Goal: Transaction & Acquisition: Purchase product/service

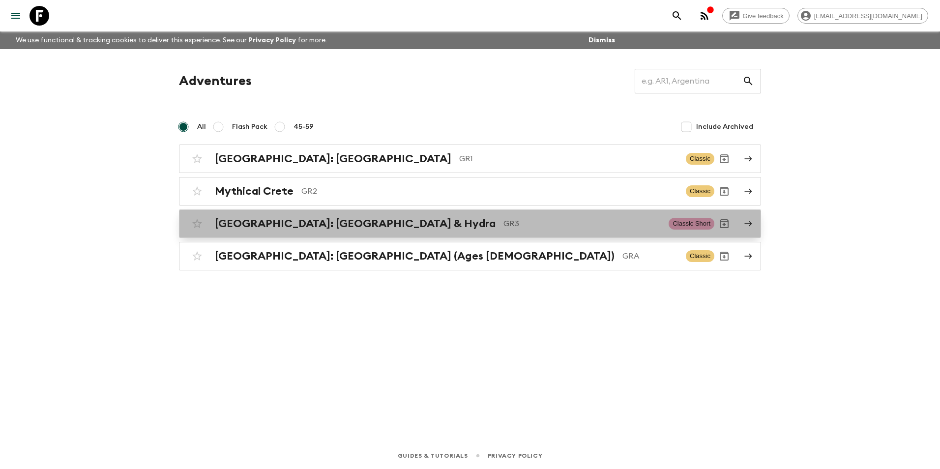
click at [248, 227] on h2 "[GEOGRAPHIC_DATA]: [GEOGRAPHIC_DATA] & Hydra" at bounding box center [355, 223] width 281 height 13
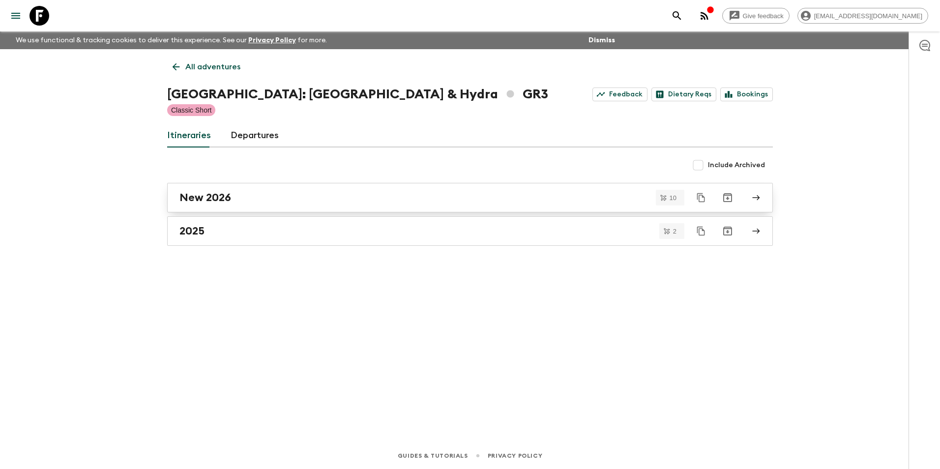
click at [215, 197] on h2 "New 2026" at bounding box center [205, 197] width 52 height 13
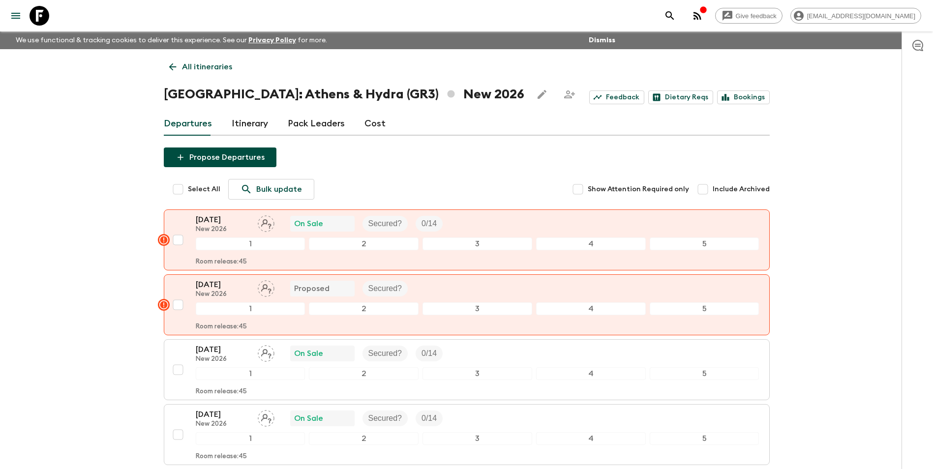
click at [375, 121] on link "Cost" at bounding box center [374, 124] width 21 height 24
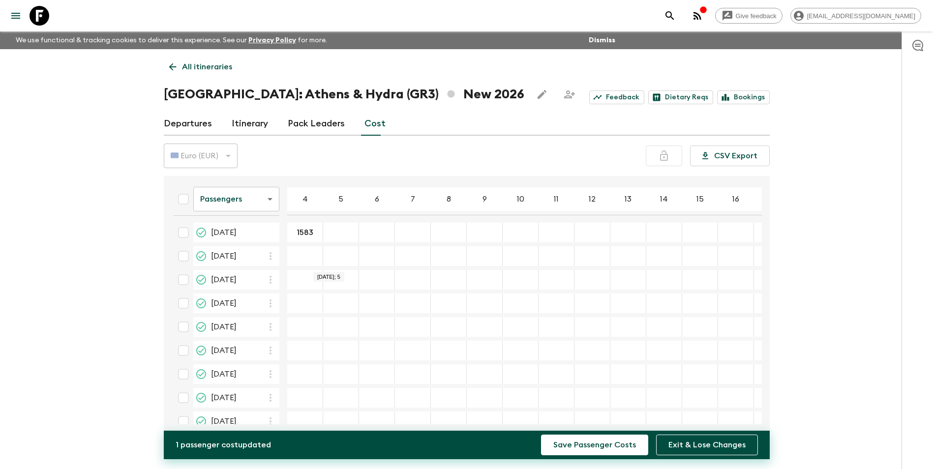
type input "1583"
type input "1310"
type input "1175"
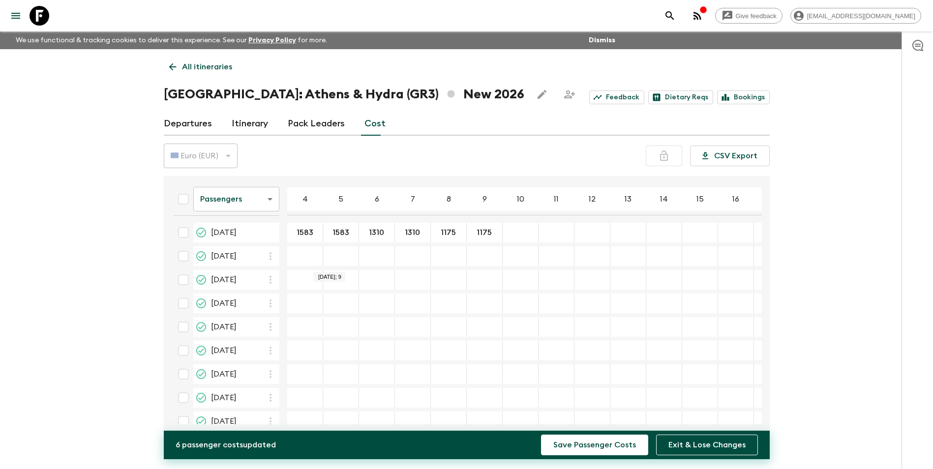
type input "1175"
type input "1095"
type input "1109"
type input "1081"
type input "1058"
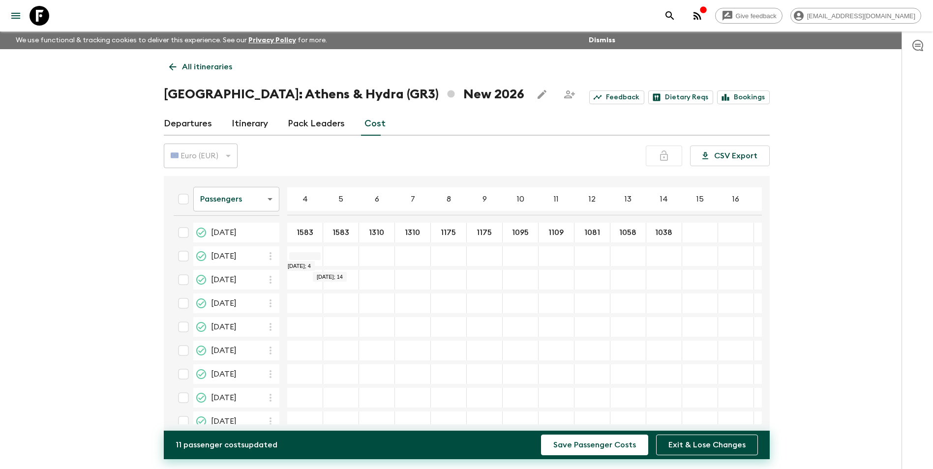
type input "1038"
type input "1680"
type input "1395"
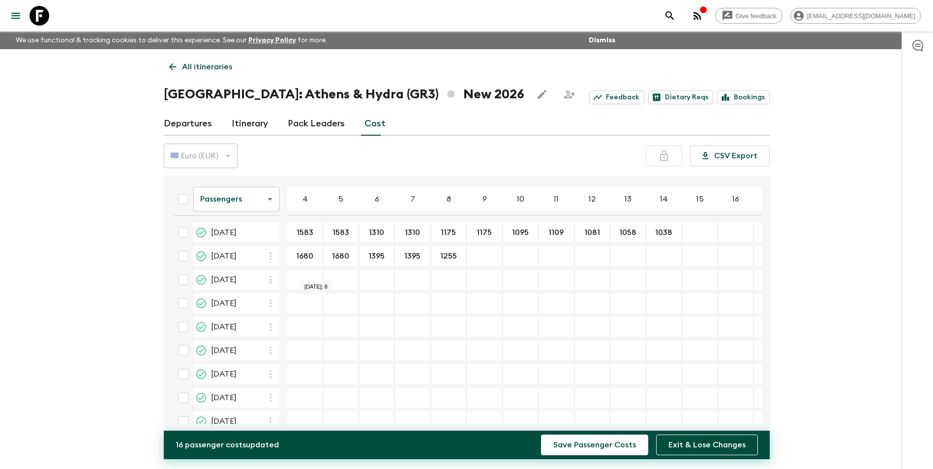
type input "1255"
type input "1173"
type input "1189"
type input "1160"
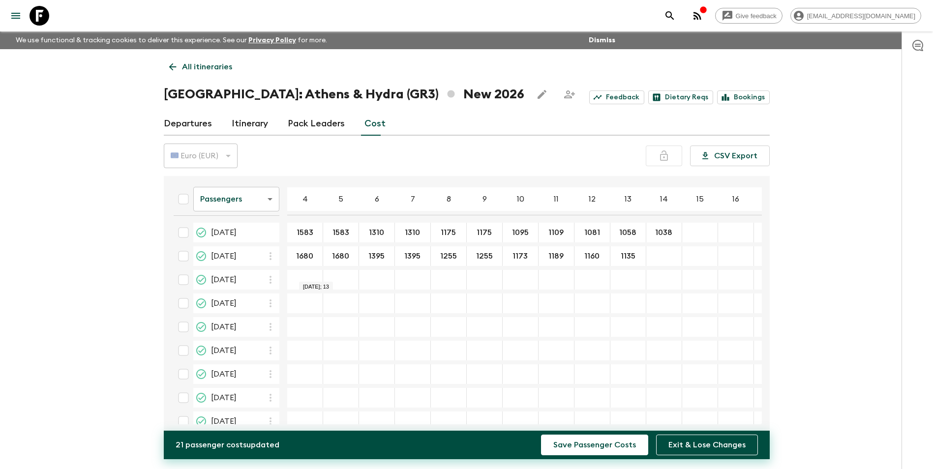
type input "1135"
type input "1114"
type input "1718"
type input "1444"
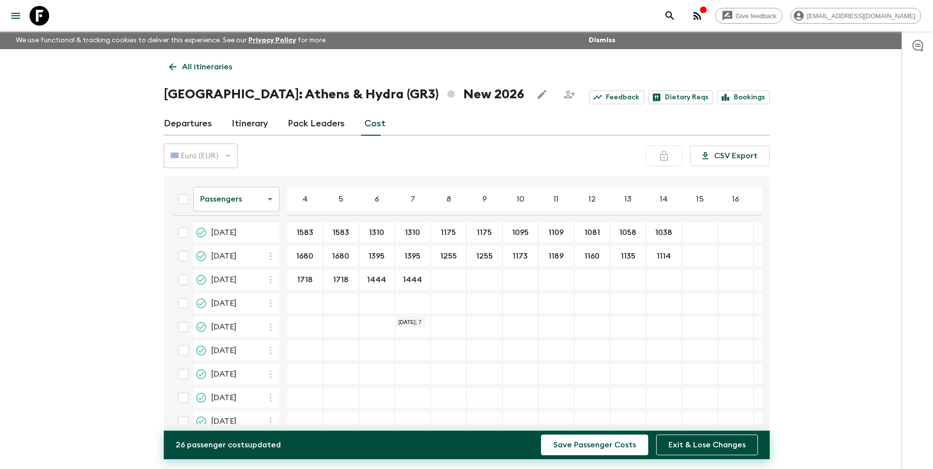
type input "1444"
type input "1309"
type input "1243"
type input "1215"
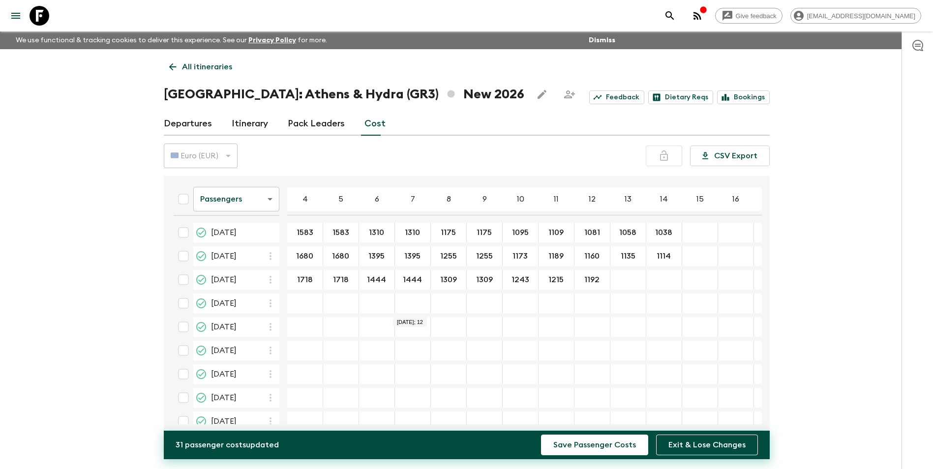
type input "1192"
type input "1172"
type input "1230"
type input "1243"
type input "1215"
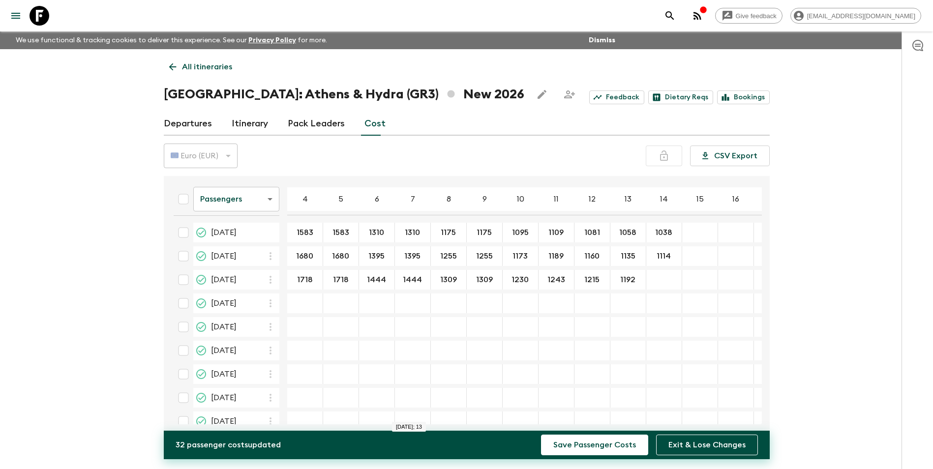
type input "1192"
type input "1172"
type input "1714"
type input "1440"
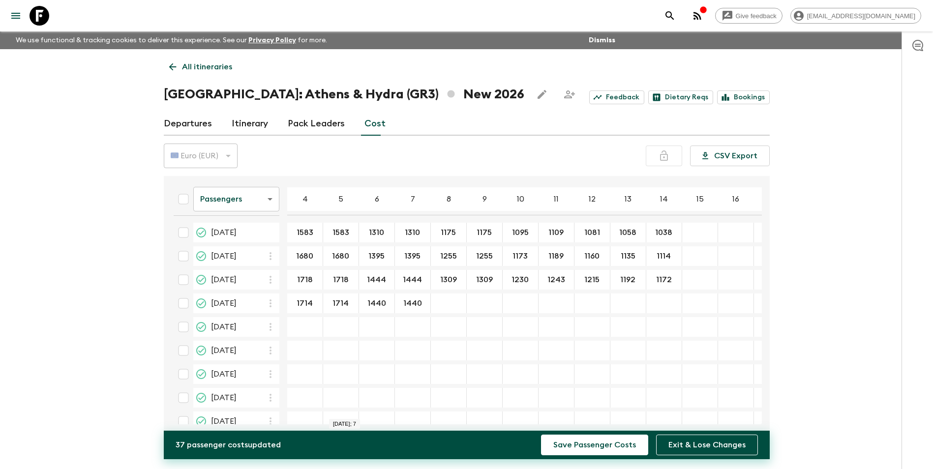
type input "1440"
type input "1305"
type input "1225"
type input "1239"
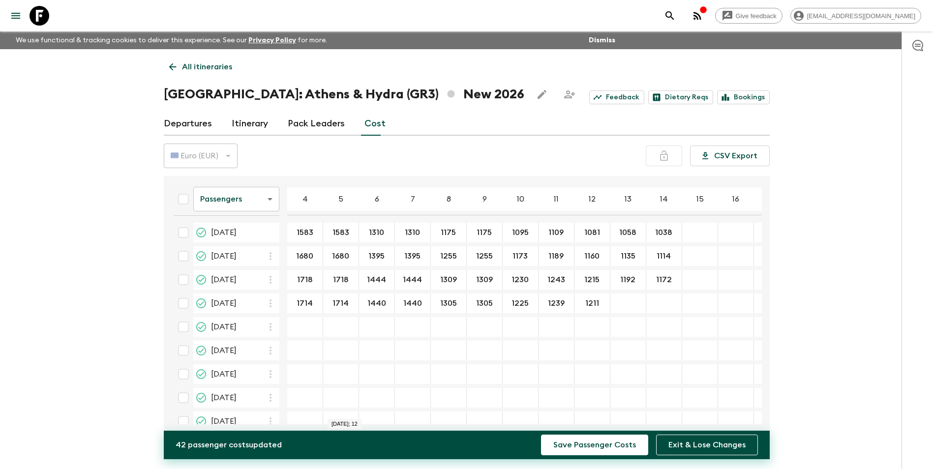
type input "1211"
type input "1187"
type input "1167"
type input "1597"
type input "15971323"
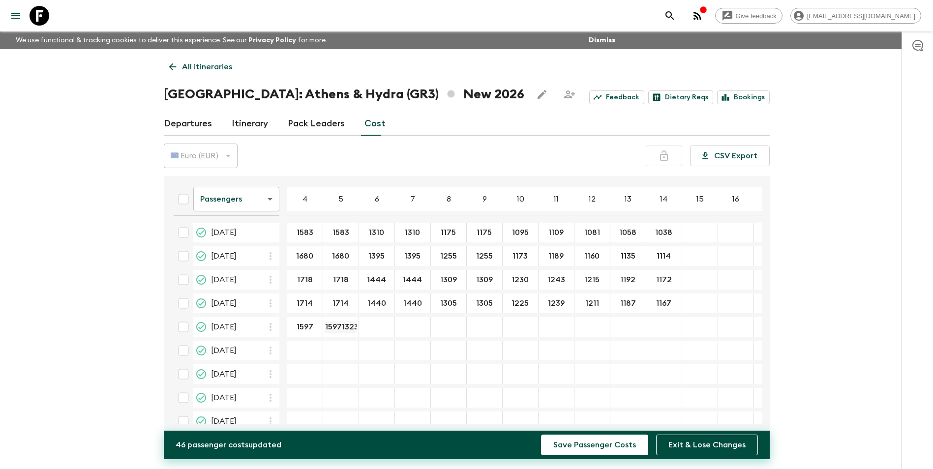
click at [350, 331] on input "15971323" at bounding box center [340, 327] width 31 height 11
type input "15971323"
type input "1597"
type input "1323"
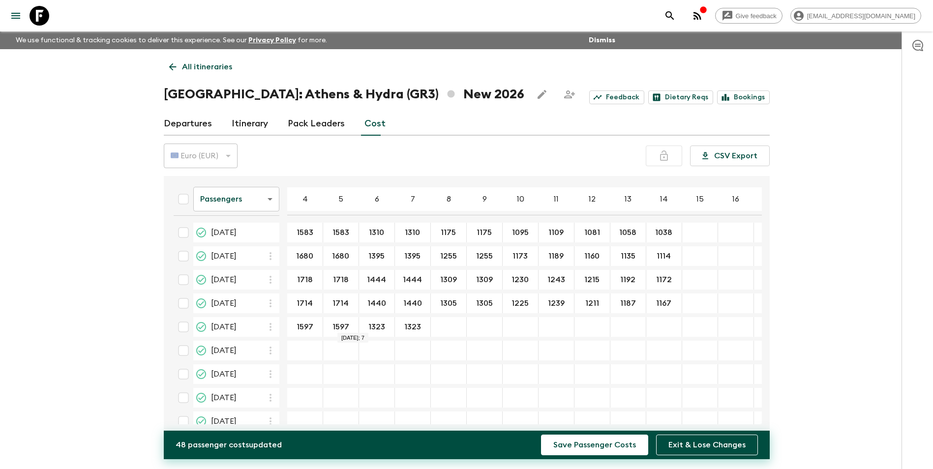
type input "1323"
type input "1188"
type input "1109"
type input "1122"
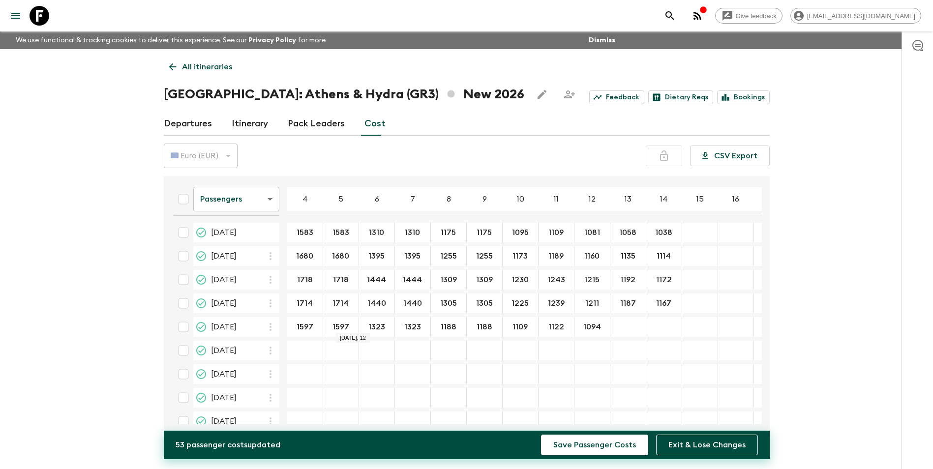
type input "1094"
type input "1071"
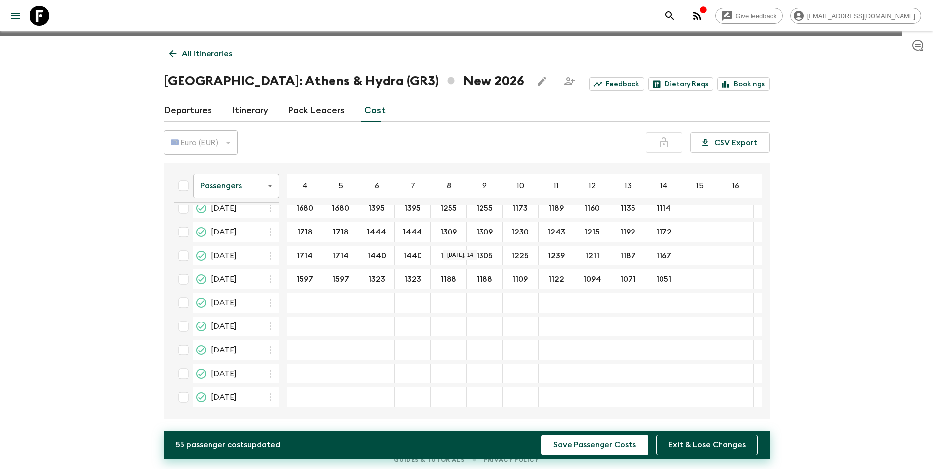
scroll to position [17, 0]
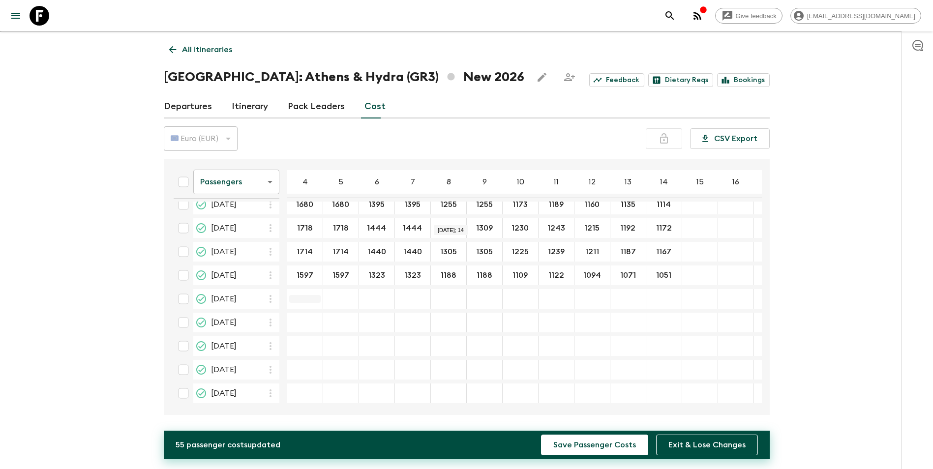
type input "1051"
type input "1562"
type input "1283"
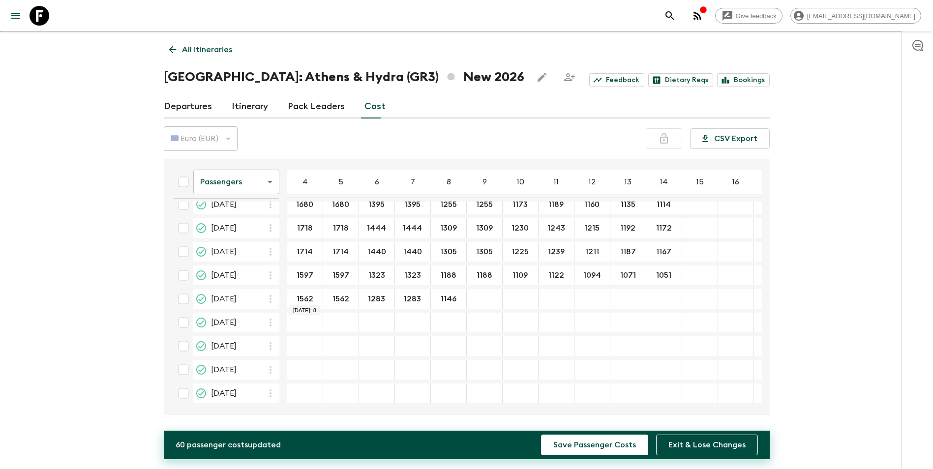
type input "1146"
type input "1065"
type input "1078"
type input "1050"
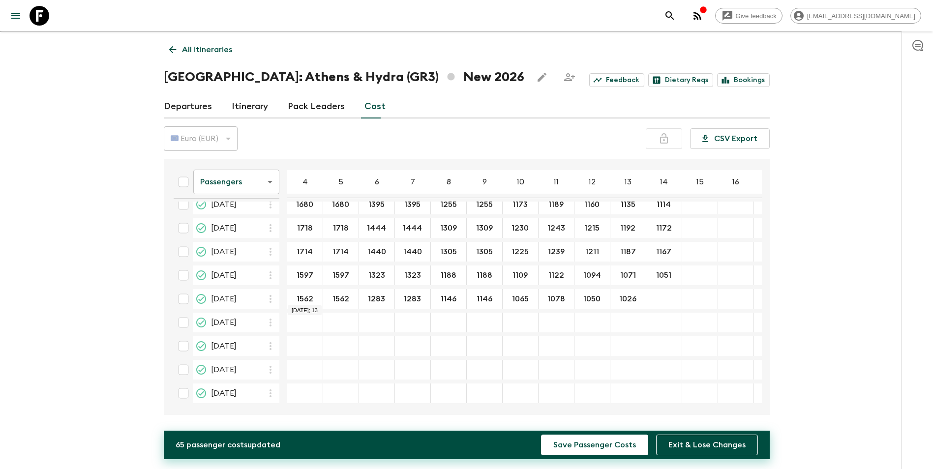
type input "1026"
type input "1006"
type input "1714"
type input "1436"
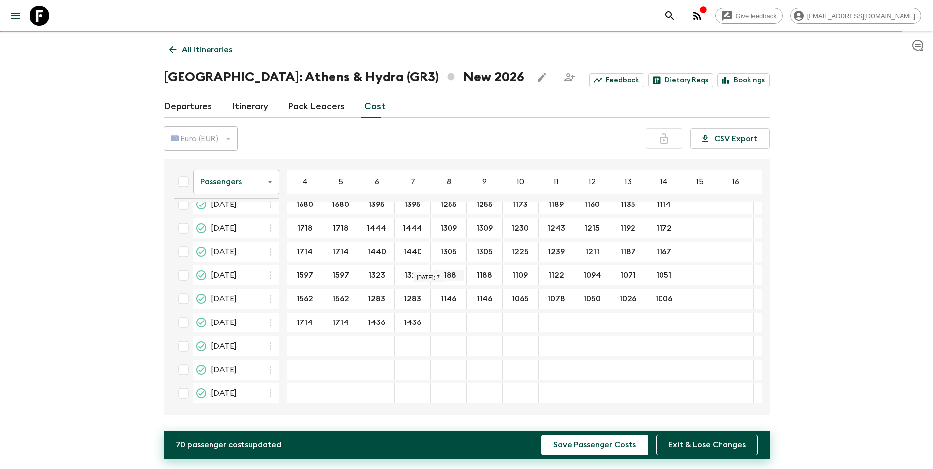
type input "1436"
type input "1299"
type input "1218"
type input "1232"
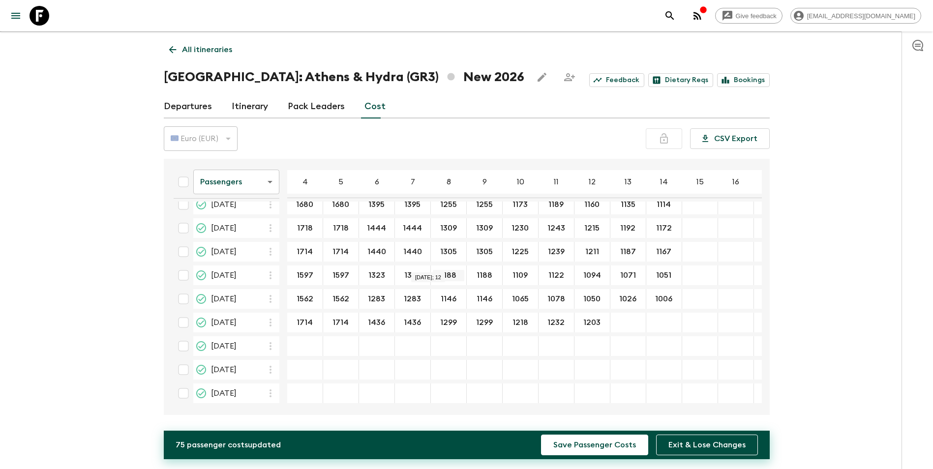
type input "1203"
type input "1180"
type input "1159"
type input "1725"
type input "1447"
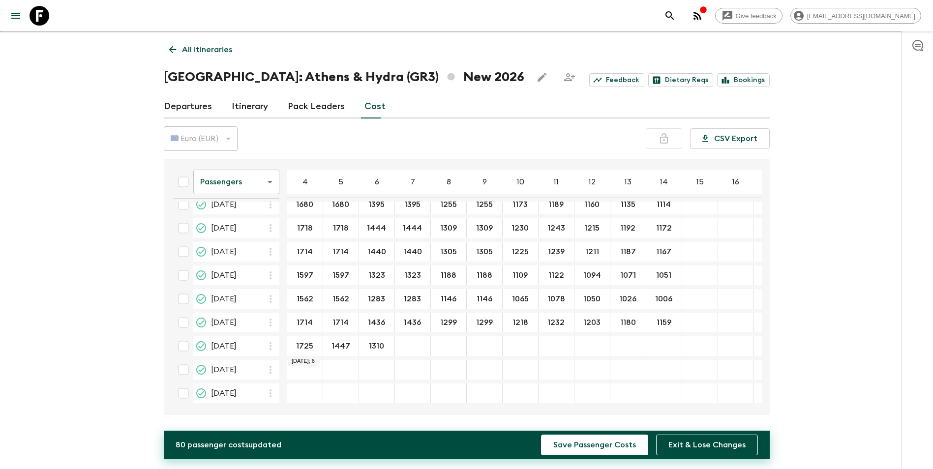
type input "1310"
type input "1447"
type input "4"
type input "1447"
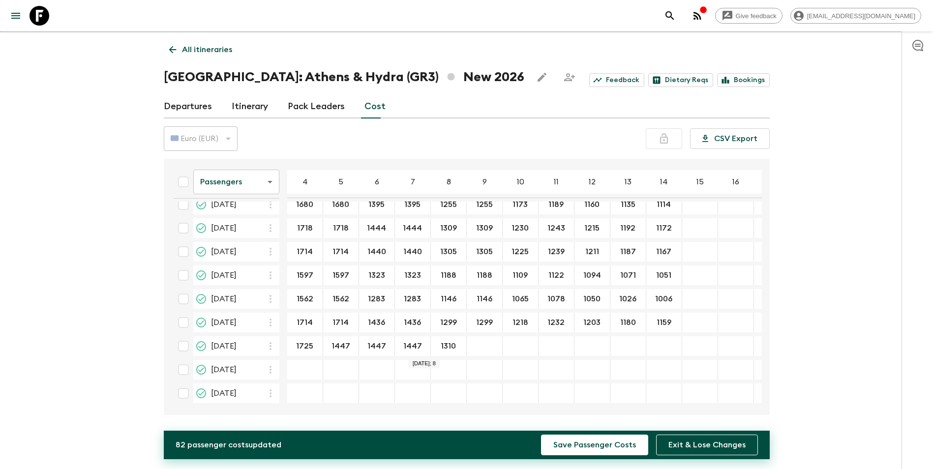
type input "1310"
type input "1230"
drag, startPoint x: 558, startPoint y: 345, endPoint x: 567, endPoint y: 339, distance: 10.8
click at [558, 344] on input "12431215" at bounding box center [555, 346] width 31 height 11
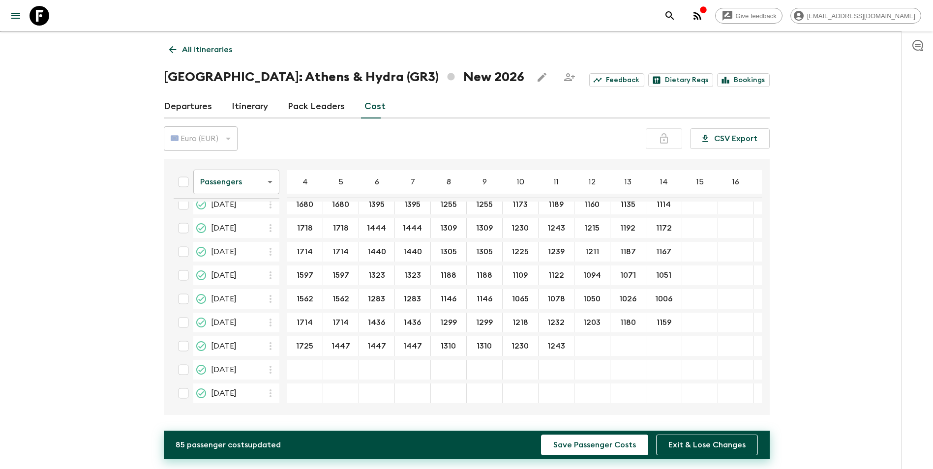
type input "1243"
type input "1215"
type input "1191"
type input "1170"
click at [344, 344] on input "1447" at bounding box center [340, 346] width 31 height 11
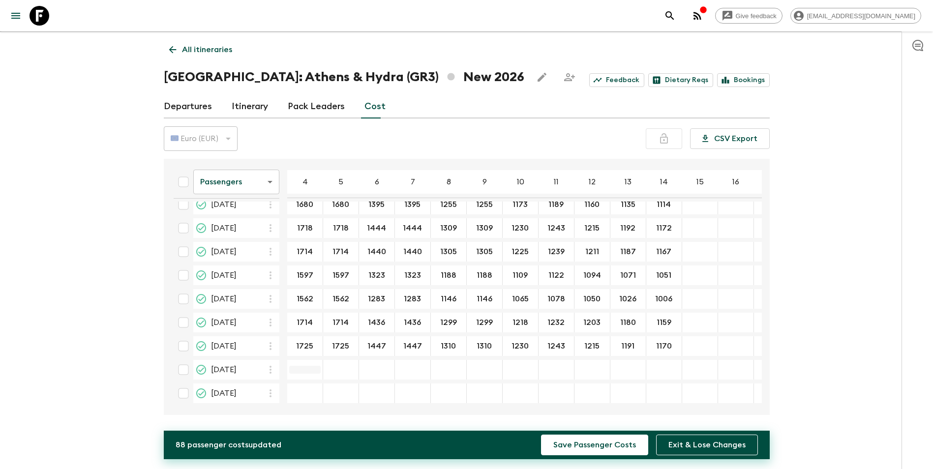
type input "1725"
type input "1669"
type input "1391"
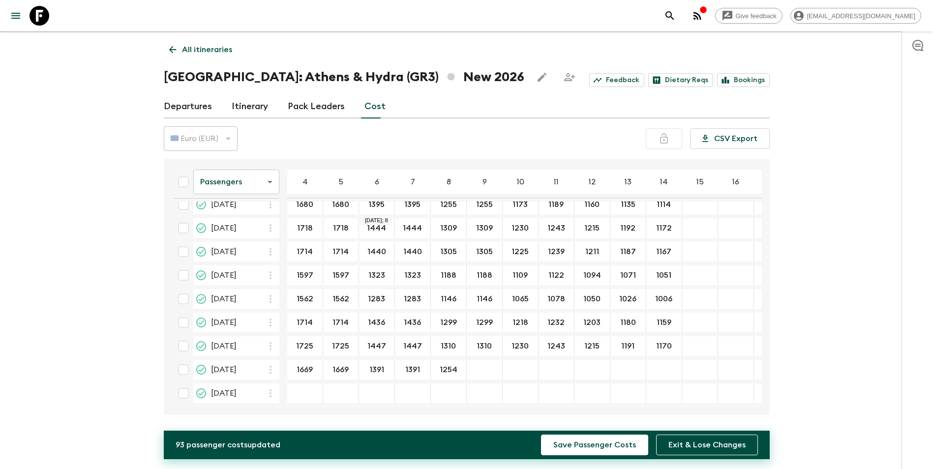
type input "1254"
type input "1174"
type input "1187"
type input "1159"
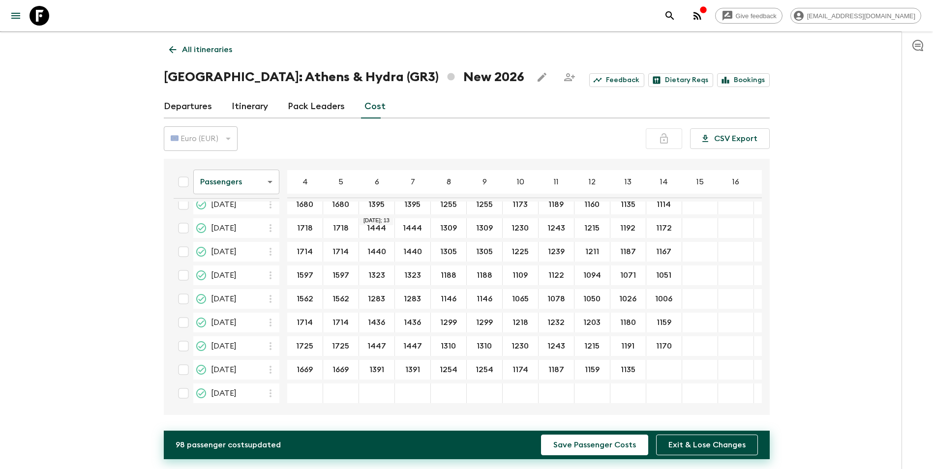
type input "1135"
type input "1114"
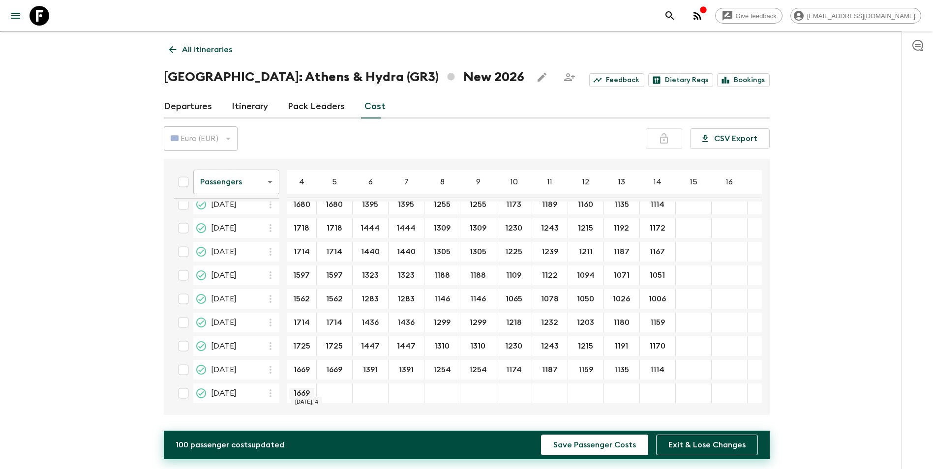
type input "1669"
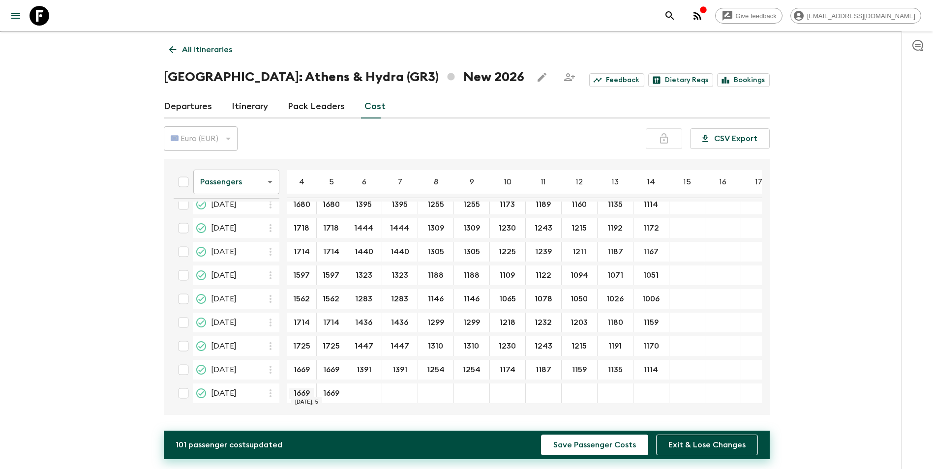
type input "1669"
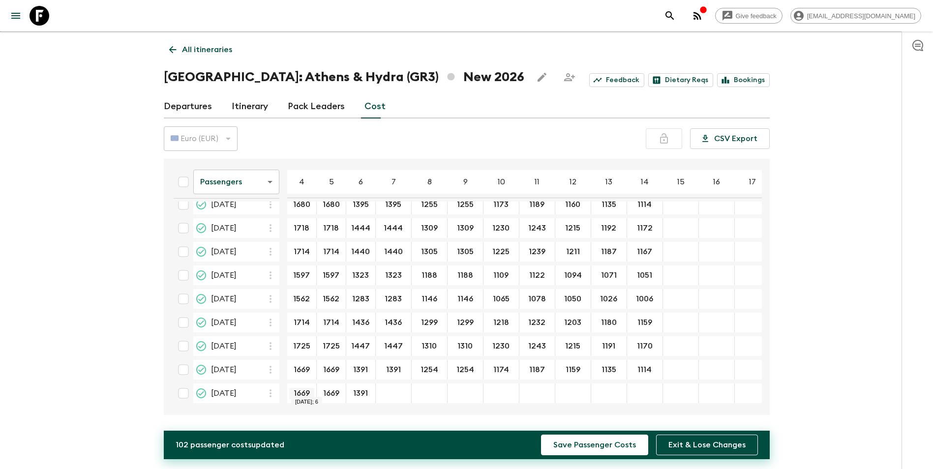
type input "1391"
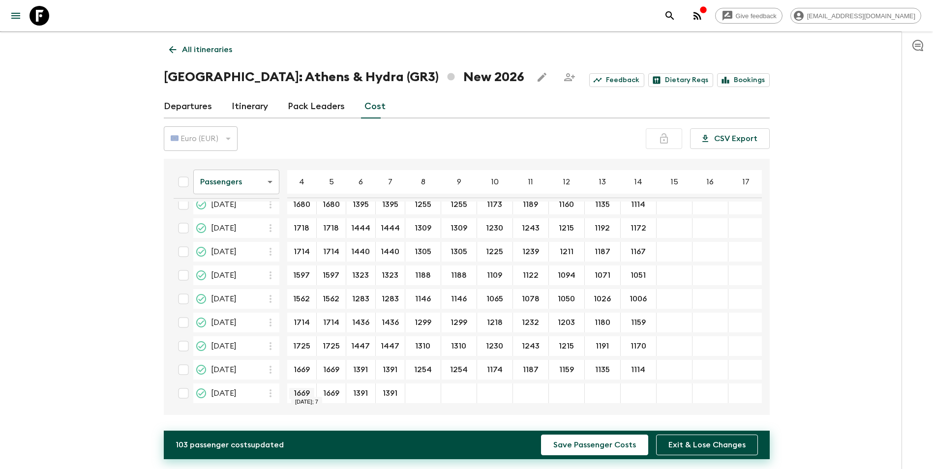
type input "1391"
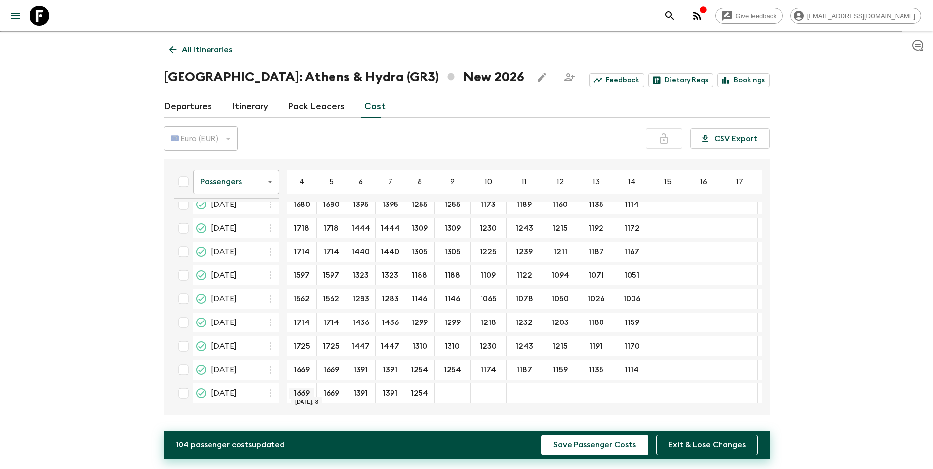
type input "1254"
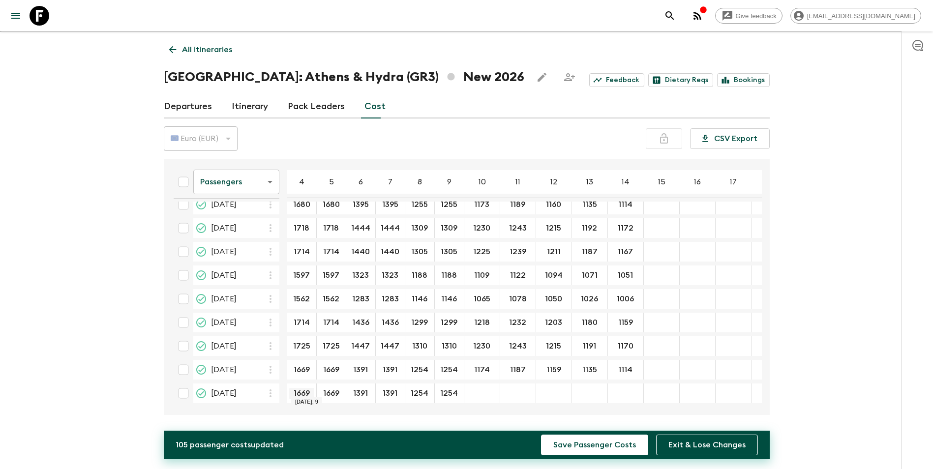
type input "1254"
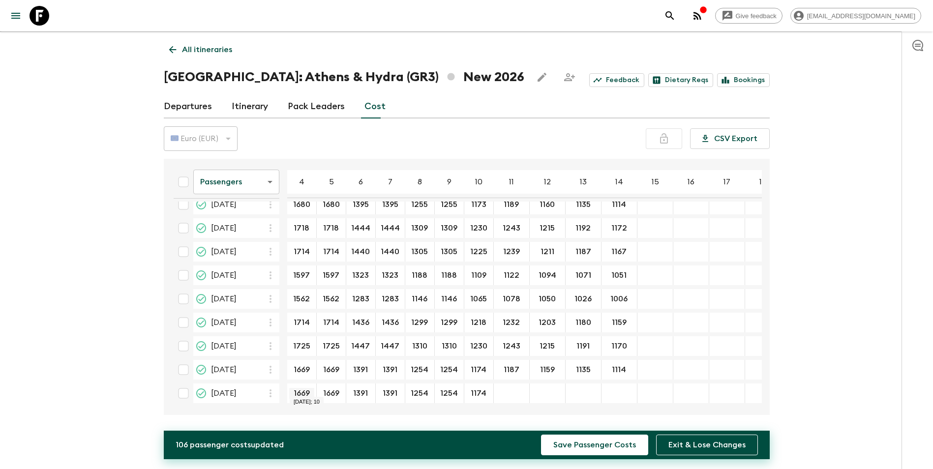
type input "1174"
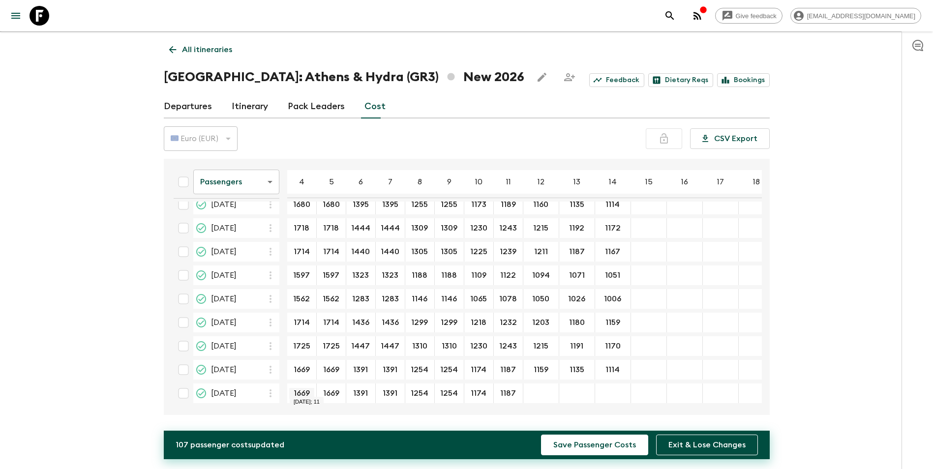
type input "1187"
type input "1159"
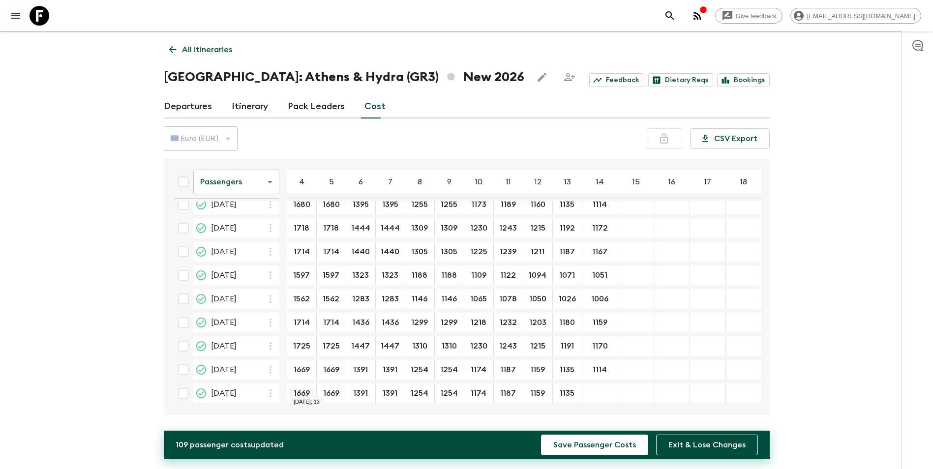
type input "1135"
type input "1114"
click at [686, 387] on div "13 Oct 2026; 17" at bounding box center [704, 394] width 36 height 20
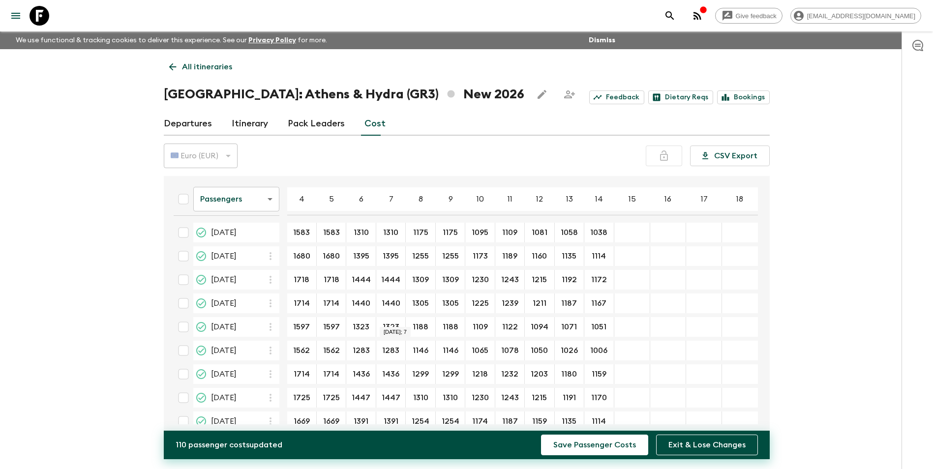
scroll to position [34, 0]
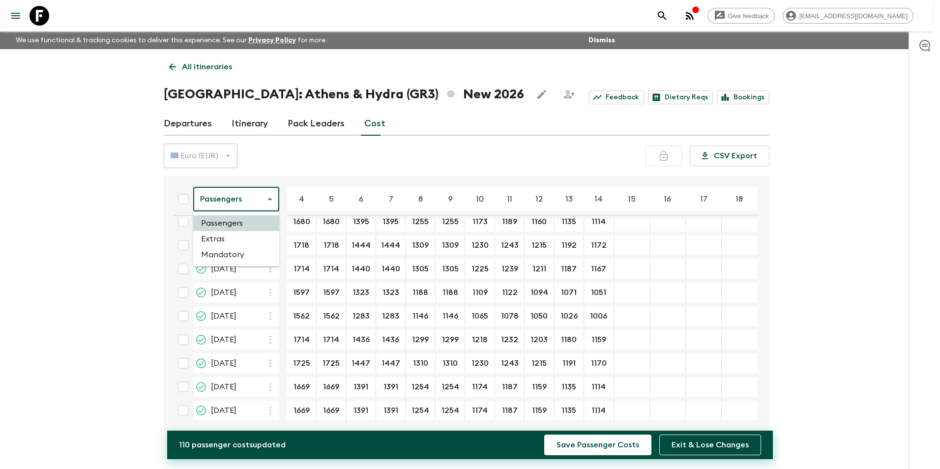
click at [262, 208] on body "Give feedback [EMAIL_ADDRESS][DOMAIN_NAME] We use functional & tracking cookies…" at bounding box center [470, 243] width 940 height 486
click at [440, 127] on div at bounding box center [470, 234] width 940 height 469
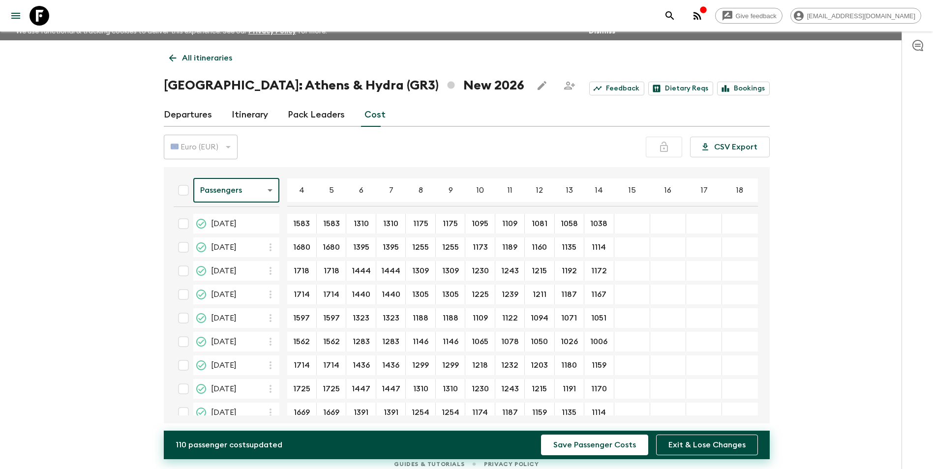
scroll to position [17, 0]
